Goal: Transaction & Acquisition: Purchase product/service

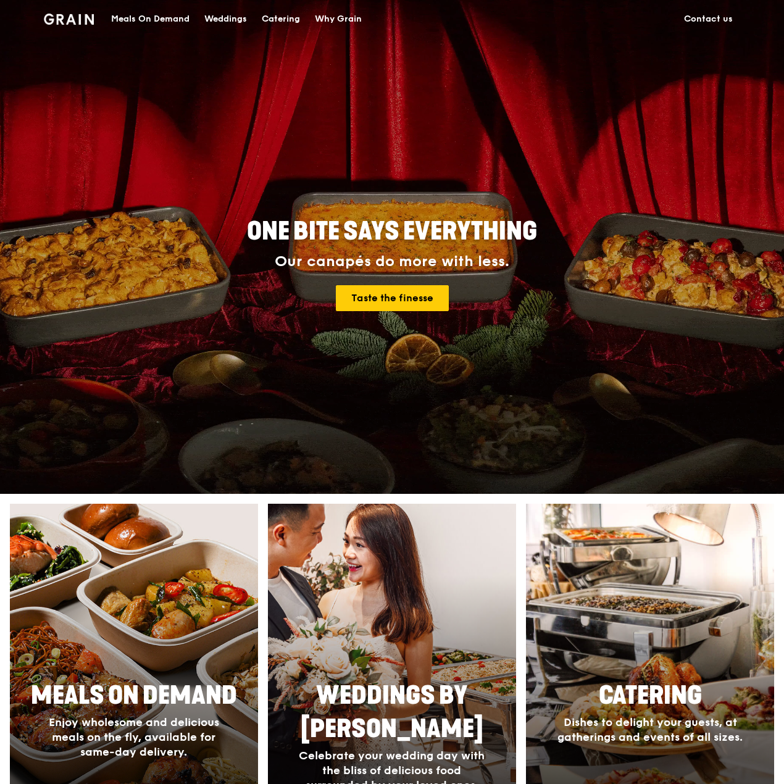
click at [165, 24] on div "Meals On Demand" at bounding box center [150, 19] width 78 height 37
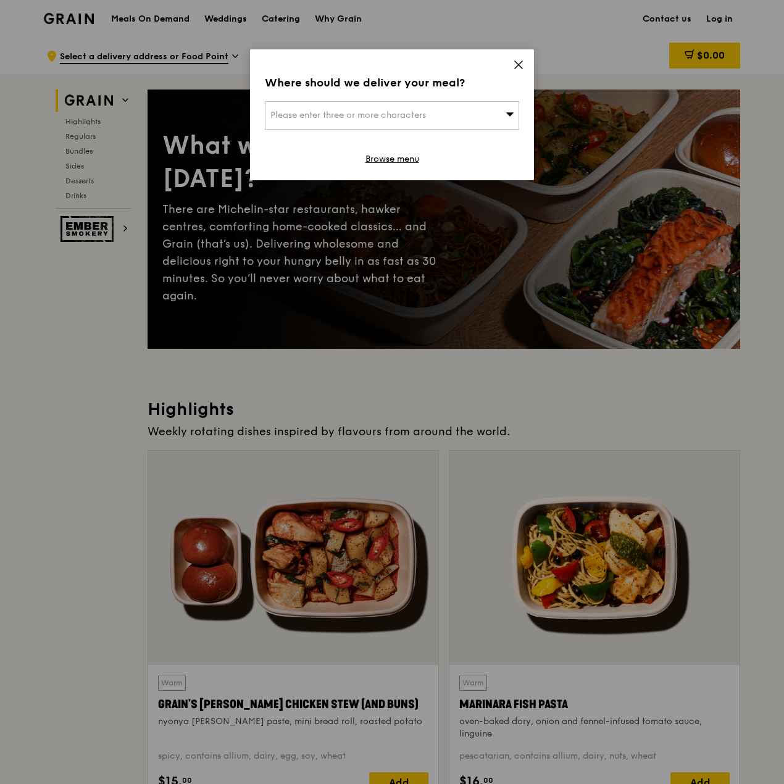
click at [511, 65] on div "Where should we deliver your meal? Please enter three or more characters Browse…" at bounding box center [392, 114] width 284 height 131
click at [513, 65] on icon at bounding box center [518, 64] width 11 height 11
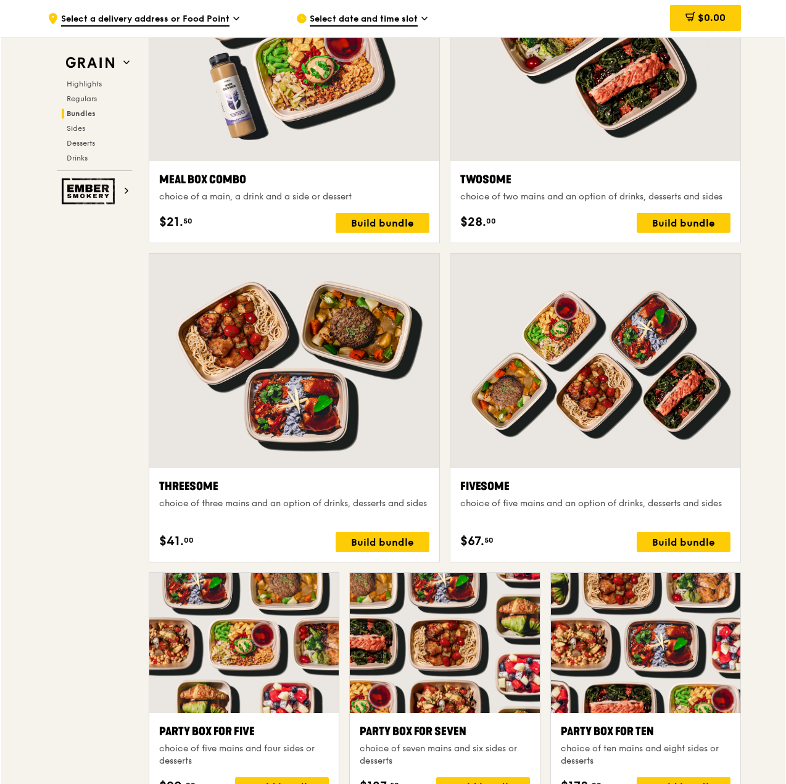
scroll to position [2024, 0]
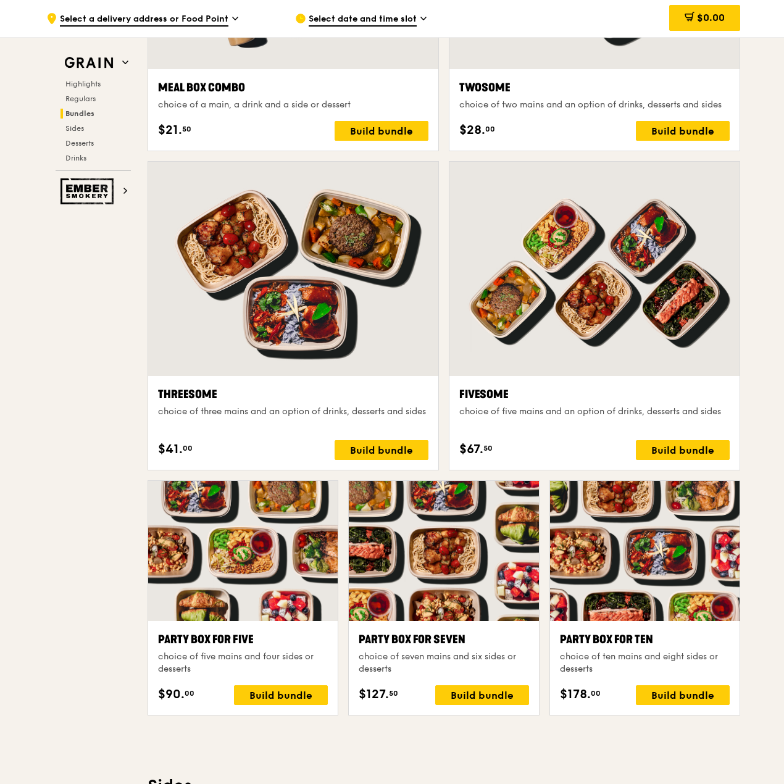
click at [680, 561] on div at bounding box center [644, 551] width 189 height 140
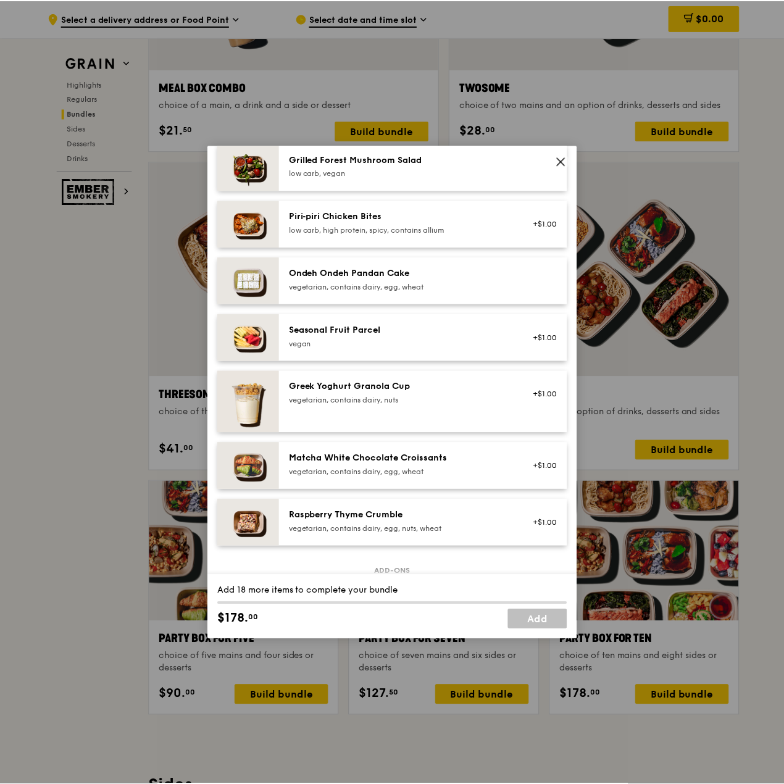
scroll to position [864, 0]
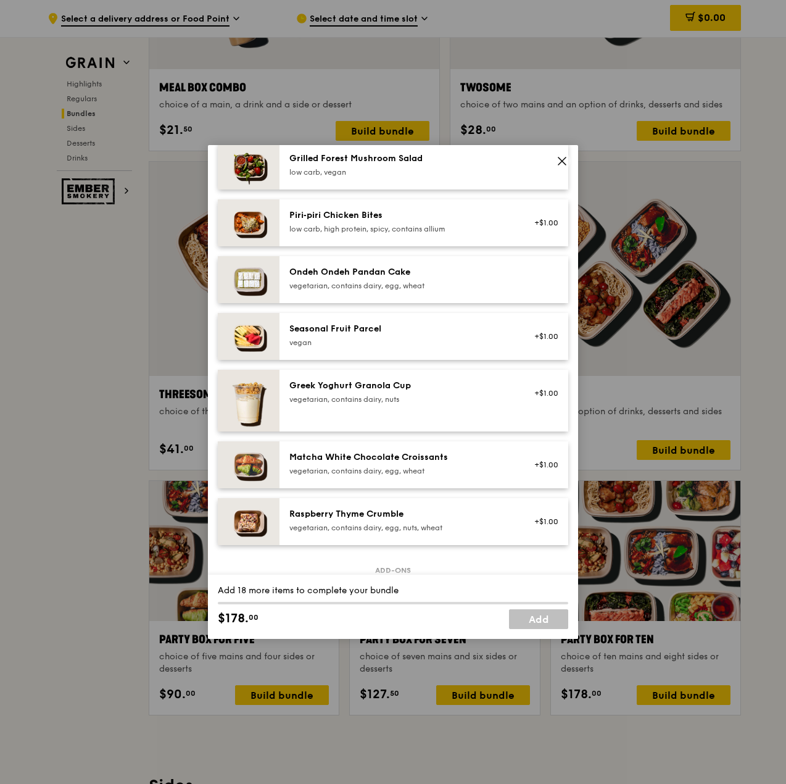
click at [559, 159] on icon at bounding box center [561, 160] width 7 height 7
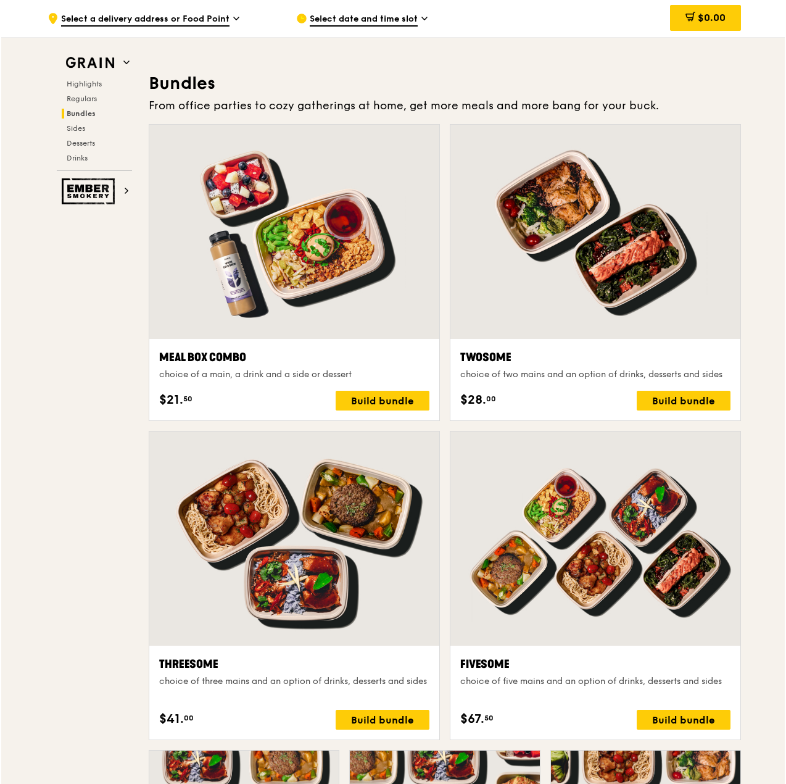
scroll to position [1715, 0]
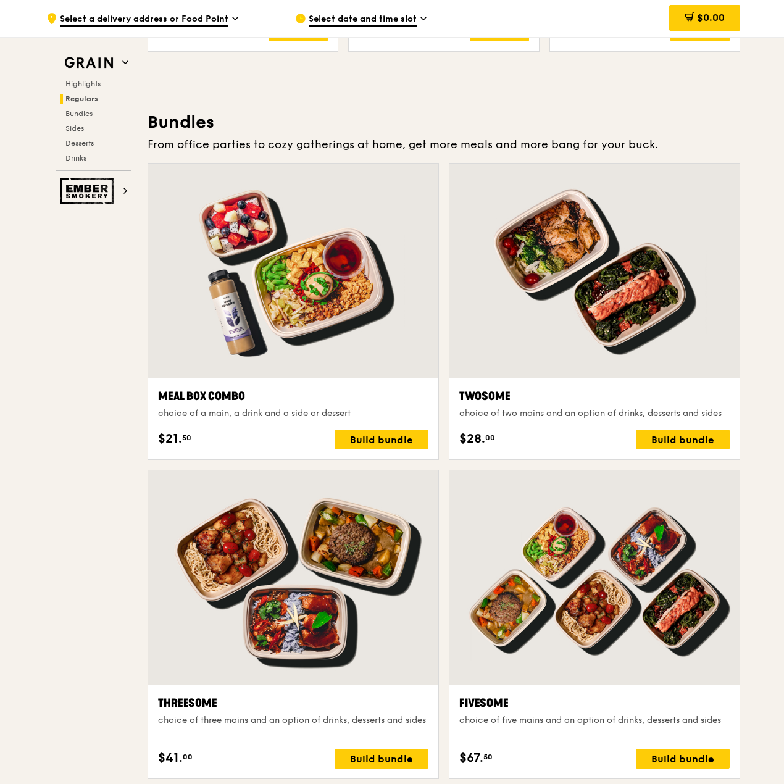
click at [400, 358] on div at bounding box center [293, 270] width 290 height 214
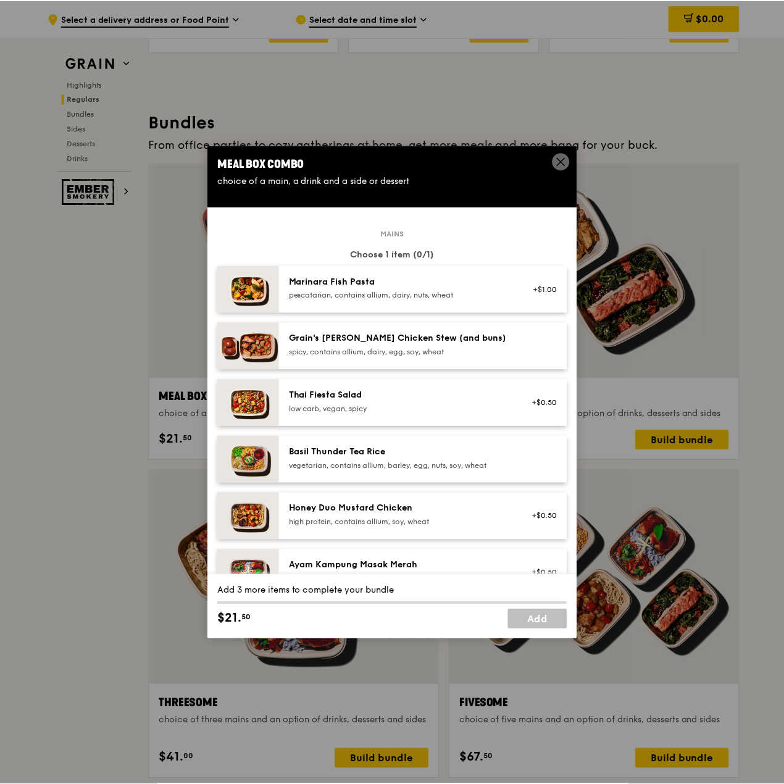
scroll to position [62, 0]
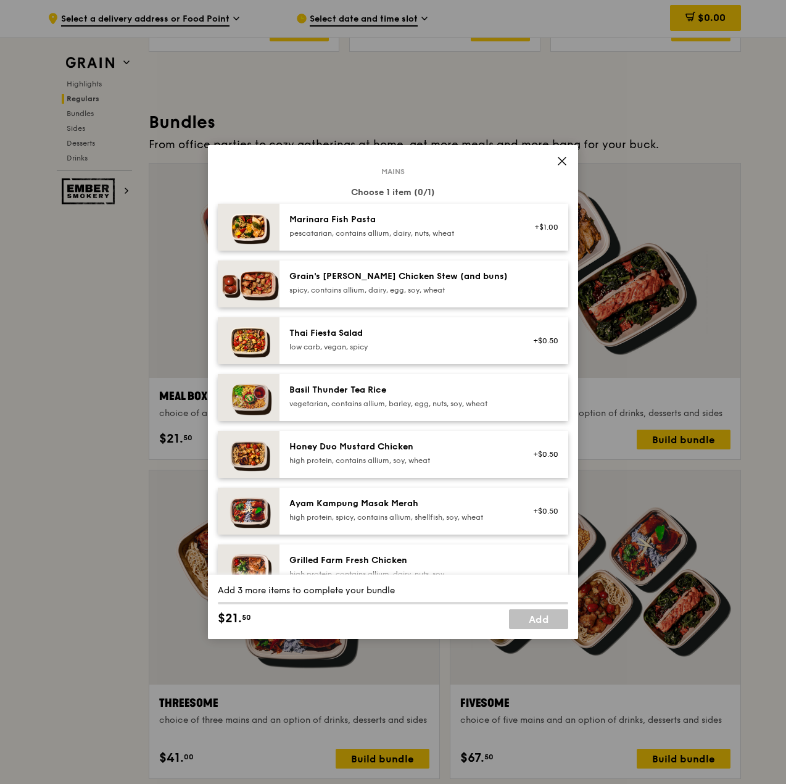
click at [395, 345] on div "low carb, vegan, spicy" at bounding box center [399, 347] width 221 height 10
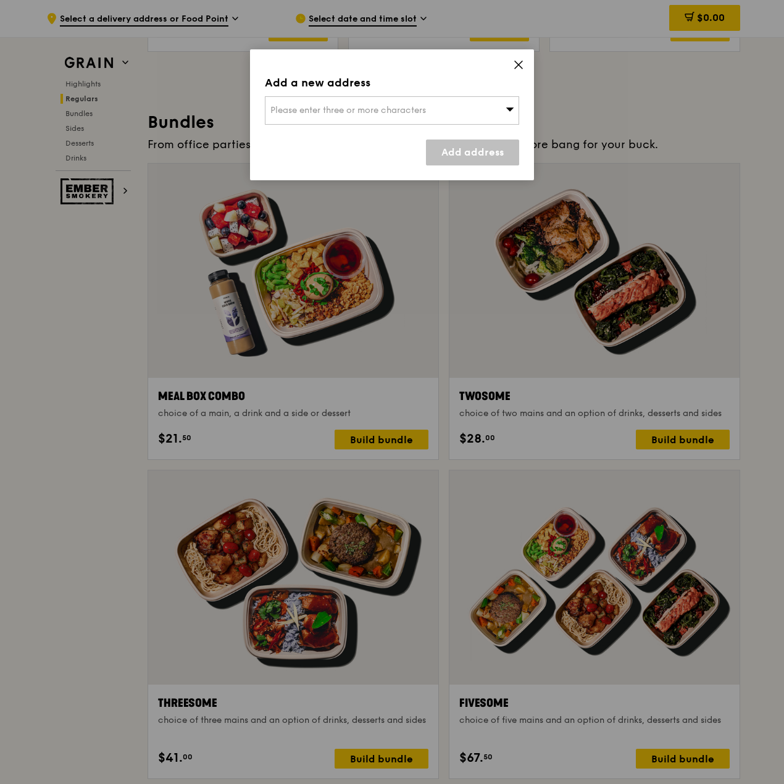
click at [516, 68] on icon at bounding box center [518, 64] width 11 height 11
